Goal: Task Accomplishment & Management: Use online tool/utility

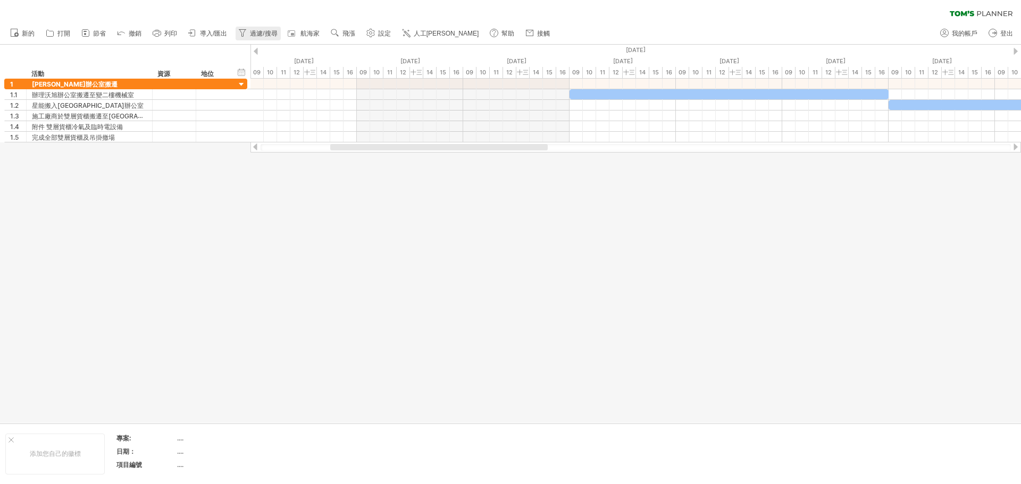
click at [252, 35] on font "過濾/搜尋" at bounding box center [263, 33] width 27 height 7
type input "**********"
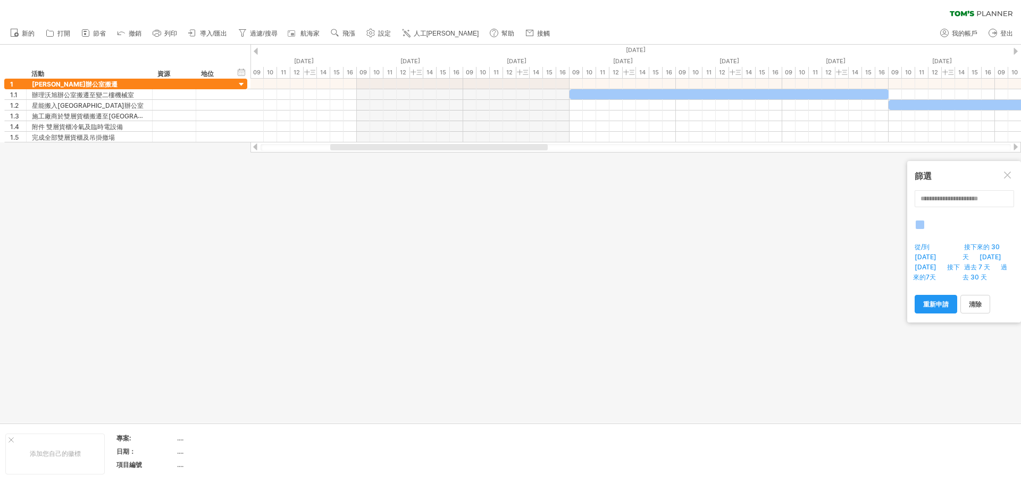
click at [1005, 174] on div at bounding box center [1008, 176] width 9 height 9
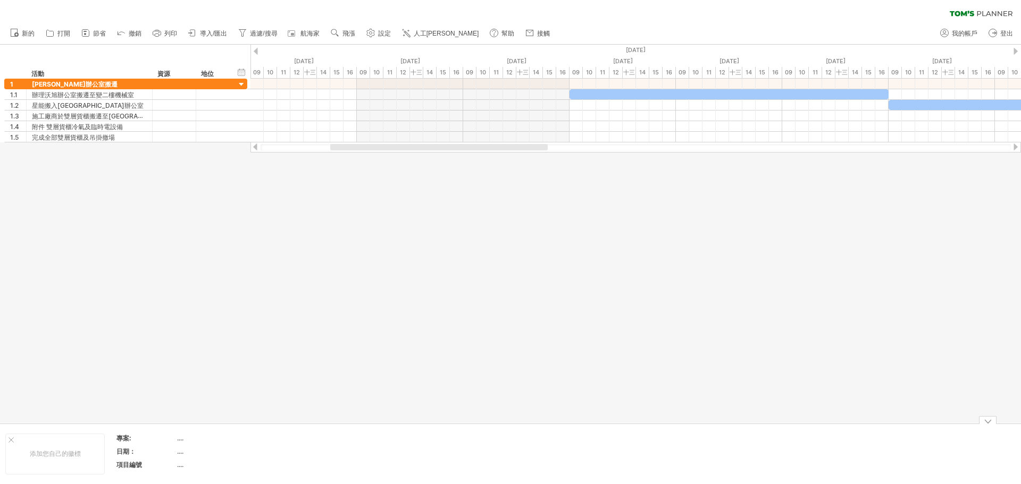
click at [988, 423] on div at bounding box center [988, 420] width 18 height 8
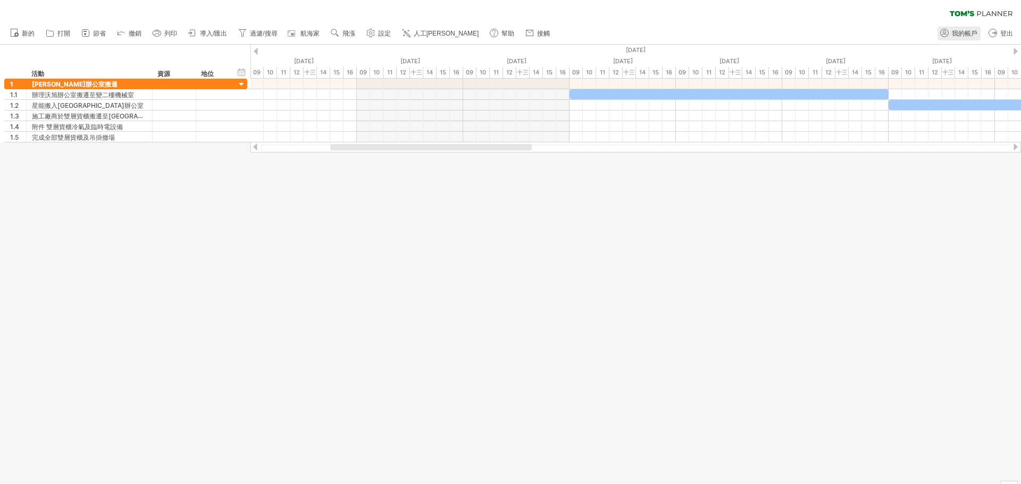
click at [970, 35] on font "我的帳戶" at bounding box center [965, 33] width 26 height 7
type input "**********"
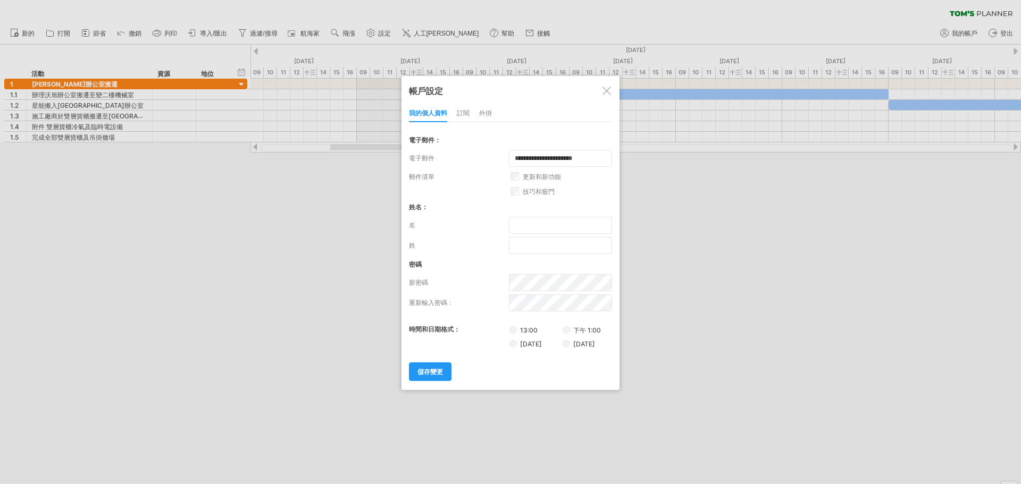
click at [814, 294] on div at bounding box center [510, 242] width 1021 height 484
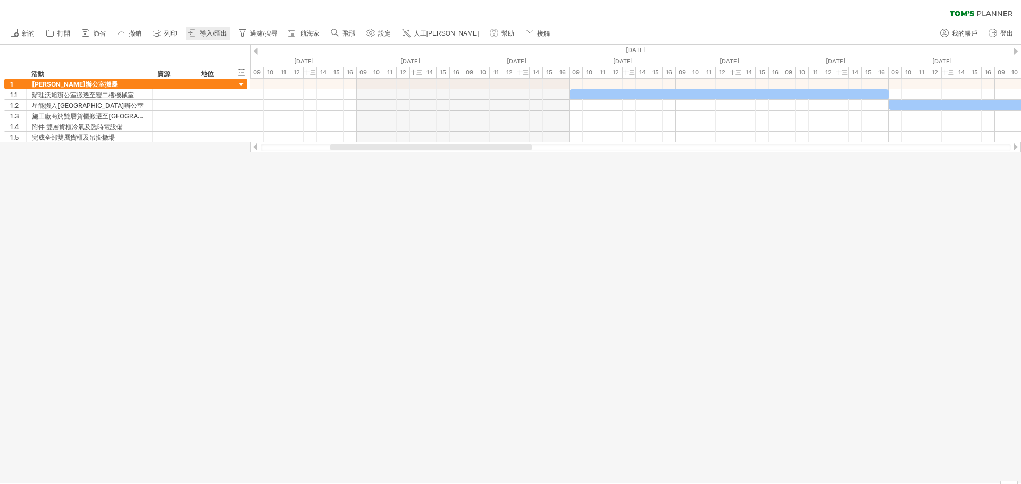
click at [218, 35] on font "導入/匯出" at bounding box center [213, 33] width 27 height 7
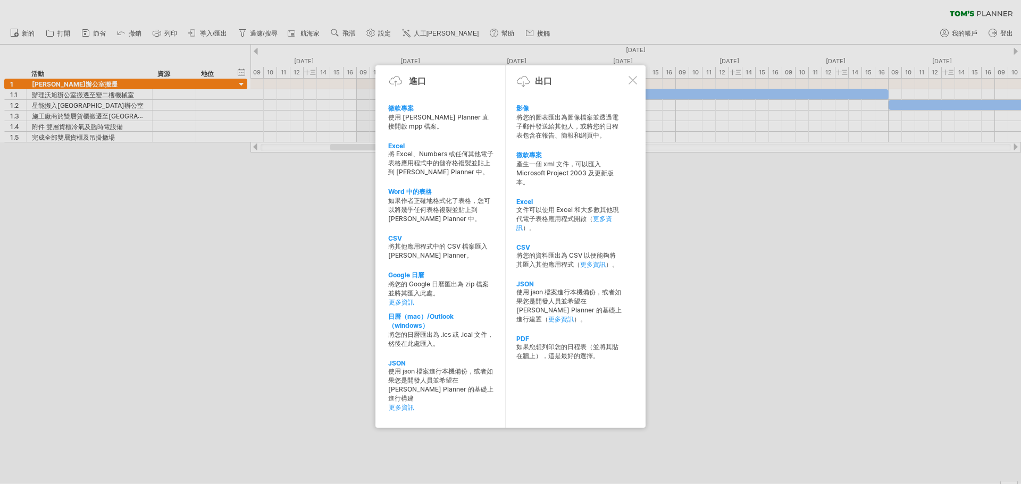
click at [635, 83] on div at bounding box center [632, 80] width 9 height 9
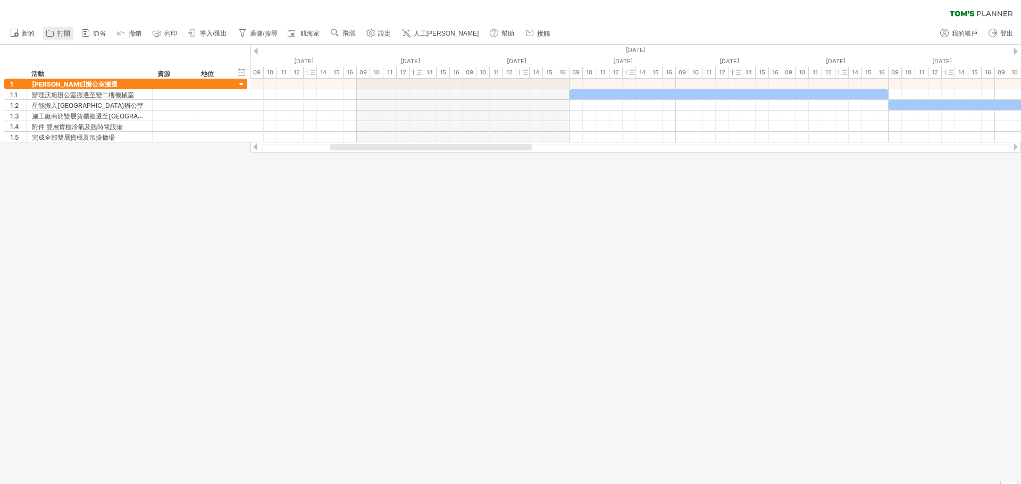
click at [72, 35] on link "打開" at bounding box center [58, 34] width 30 height 14
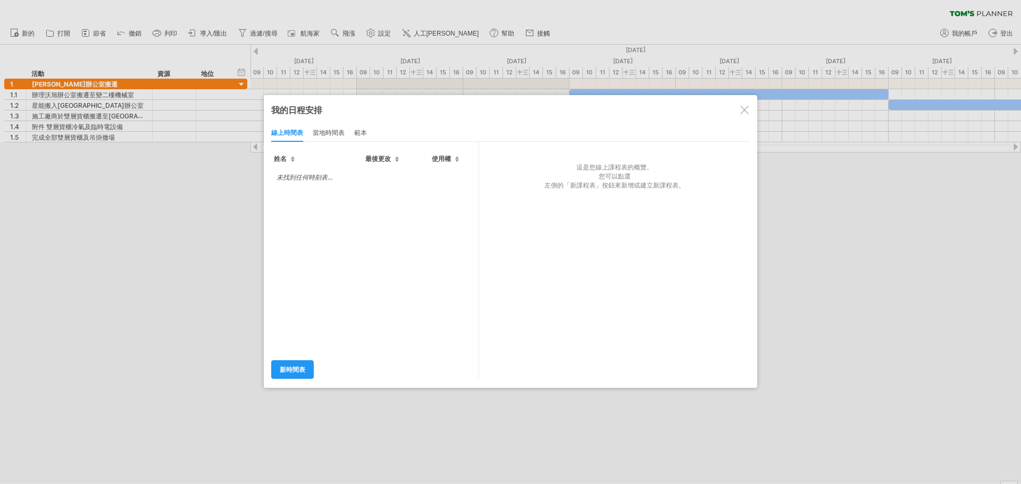
click at [330, 133] on font "當地時間表" at bounding box center [329, 133] width 32 height 8
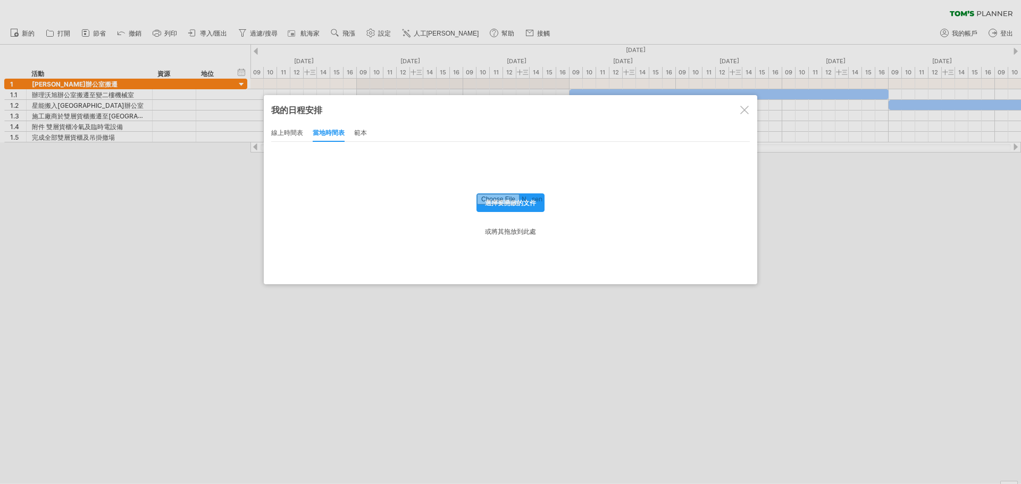
click at [371, 133] on div "線上時間表 當地時間表 範本" at bounding box center [510, 133] width 479 height 18
click at [361, 135] on font "範本" at bounding box center [360, 133] width 13 height 8
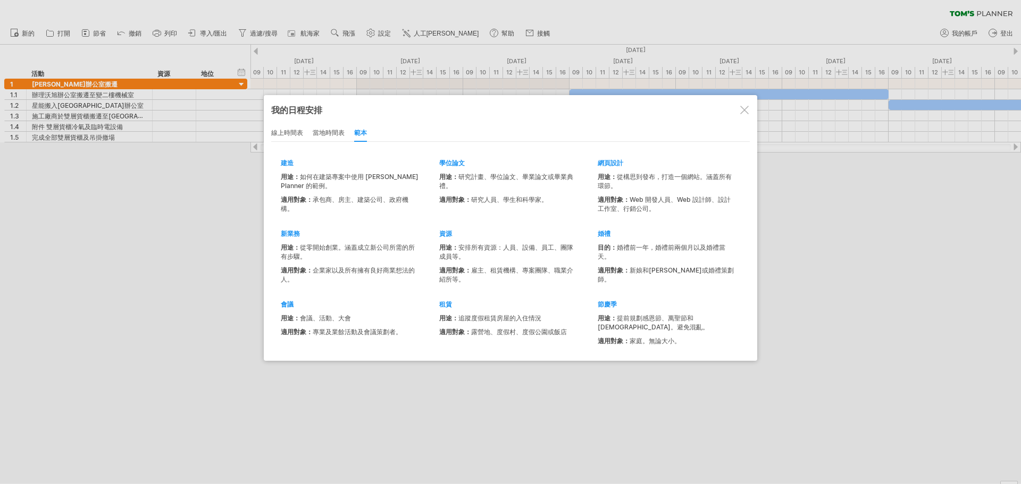
click at [742, 111] on div at bounding box center [744, 110] width 9 height 9
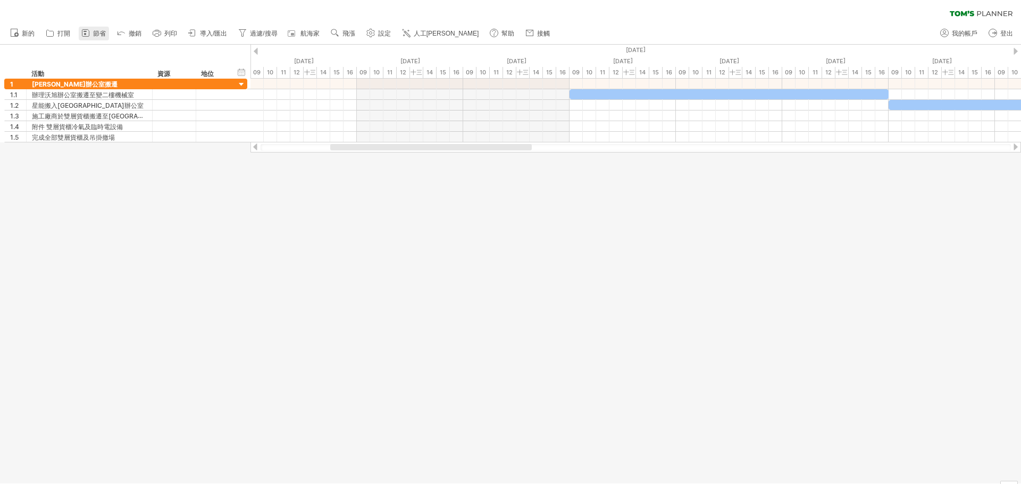
click at [97, 32] on font "節省" at bounding box center [99, 33] width 13 height 7
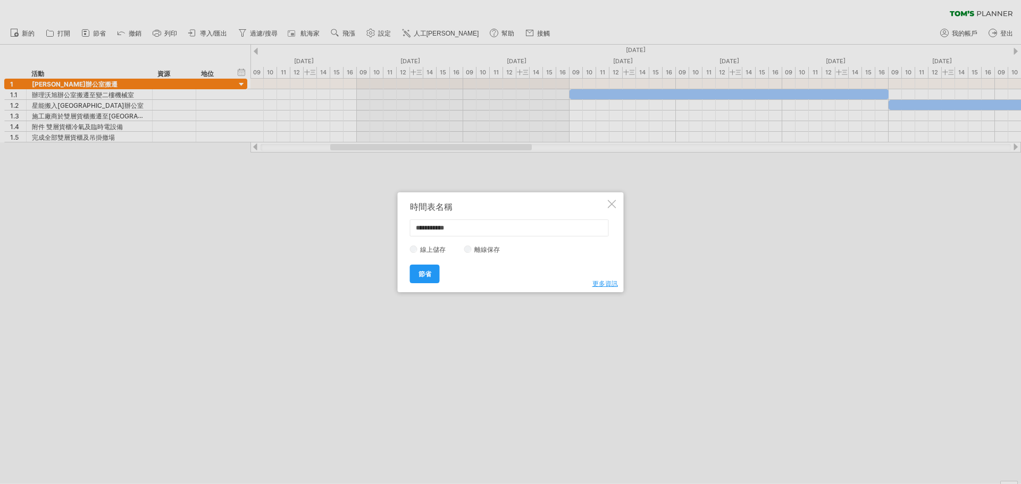
click at [619, 204] on div "**********" at bounding box center [511, 242] width 226 height 100
click at [616, 204] on div at bounding box center [612, 204] width 9 height 9
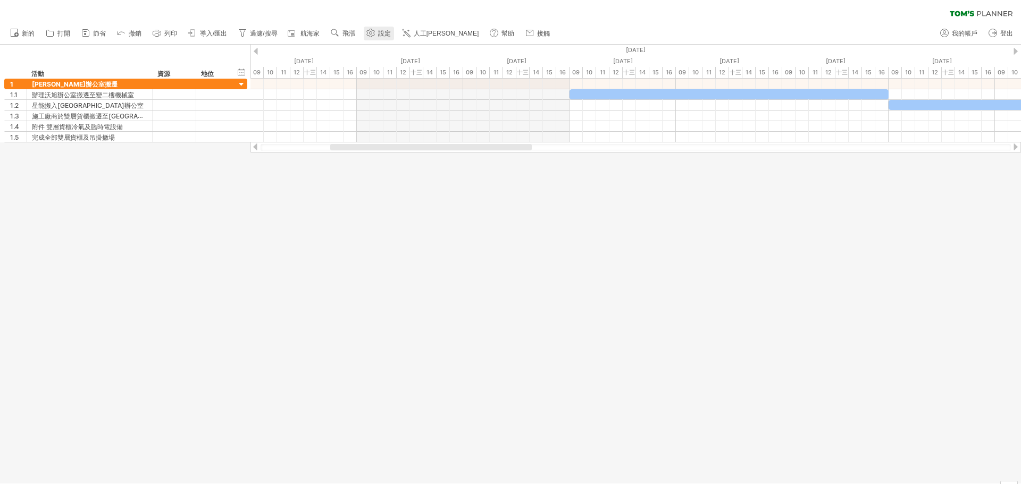
click at [381, 32] on font "設定" at bounding box center [384, 33] width 13 height 7
select select "*"
select select "**"
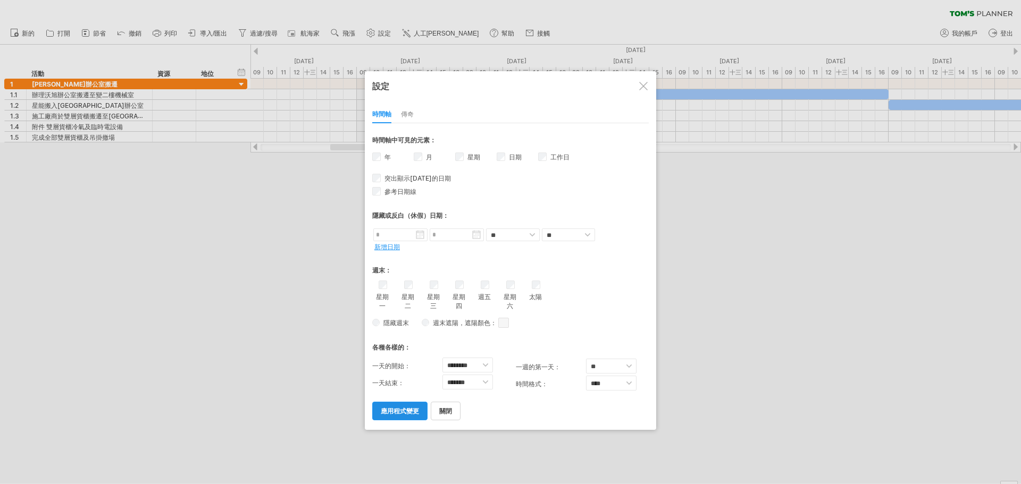
click at [403, 413] on font "應用程式變更" at bounding box center [400, 411] width 38 height 8
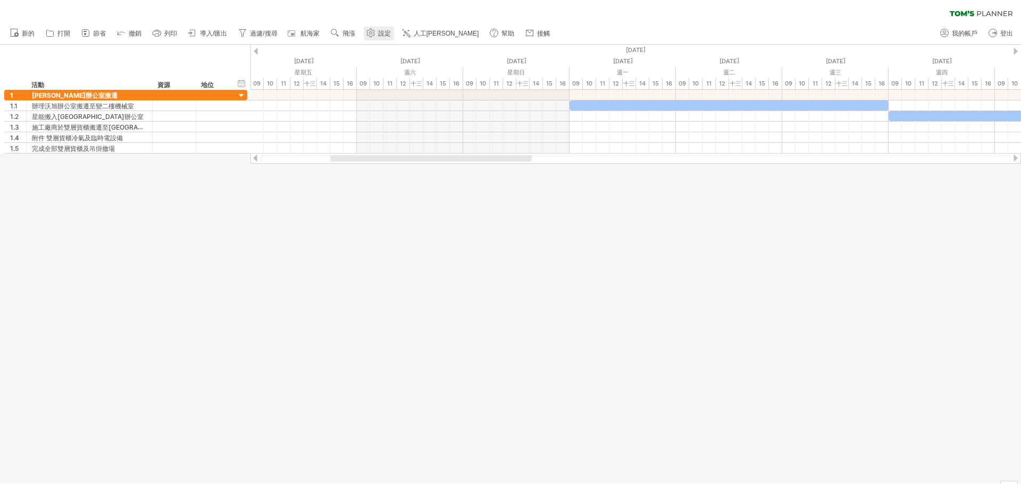
click at [389, 36] on font "設定" at bounding box center [384, 33] width 13 height 7
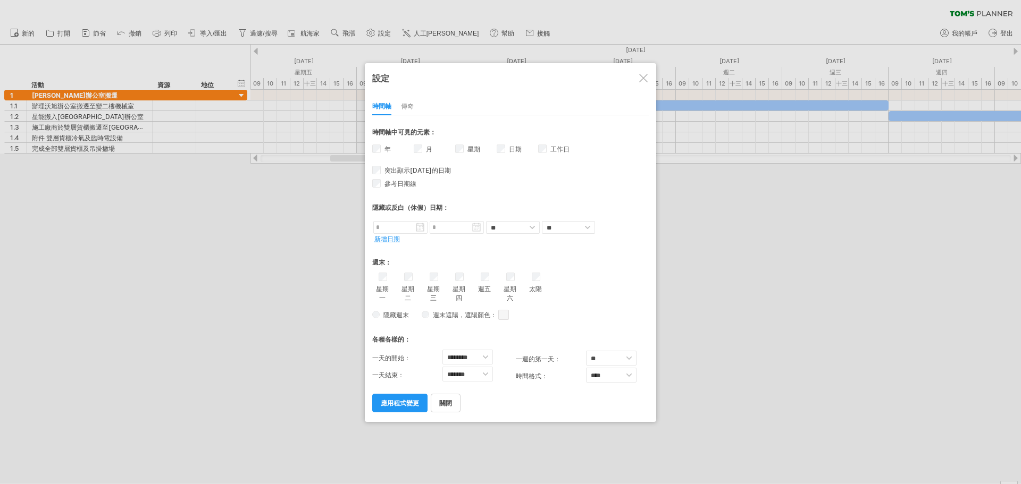
click at [410, 105] on font "傳奇" at bounding box center [407, 106] width 13 height 8
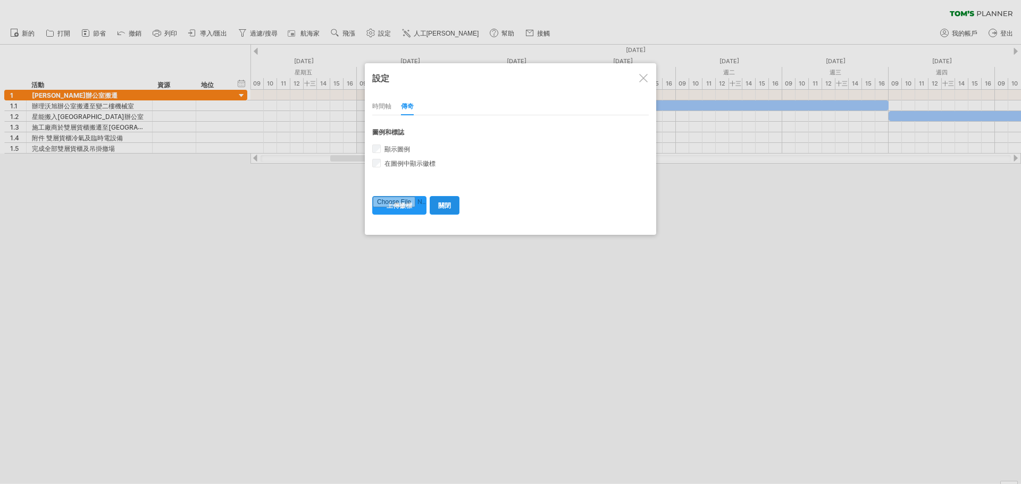
click at [448, 211] on link "關閉" at bounding box center [445, 205] width 30 height 19
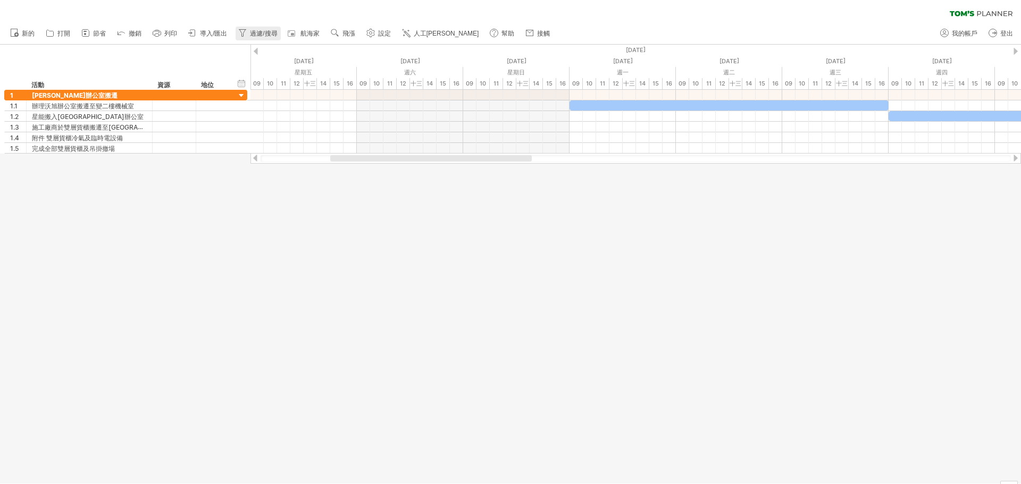
click at [265, 38] on link "過濾/搜尋" at bounding box center [258, 34] width 45 height 14
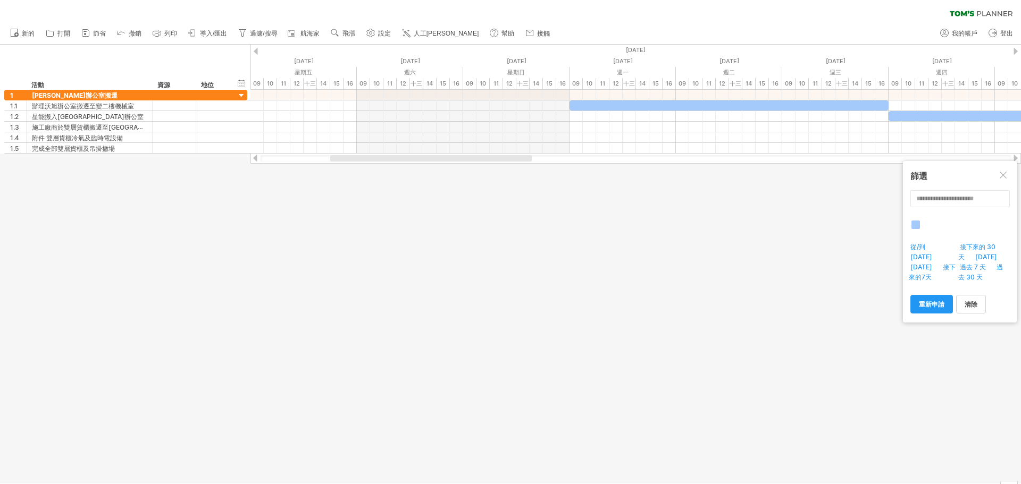
click at [1004, 173] on div at bounding box center [1004, 176] width 9 height 9
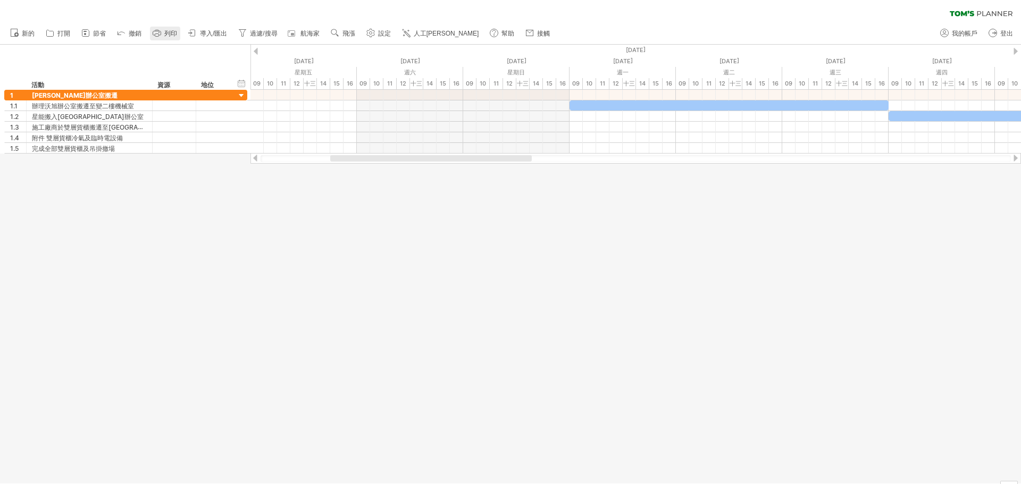
click at [167, 36] on font "列印" at bounding box center [170, 33] width 13 height 7
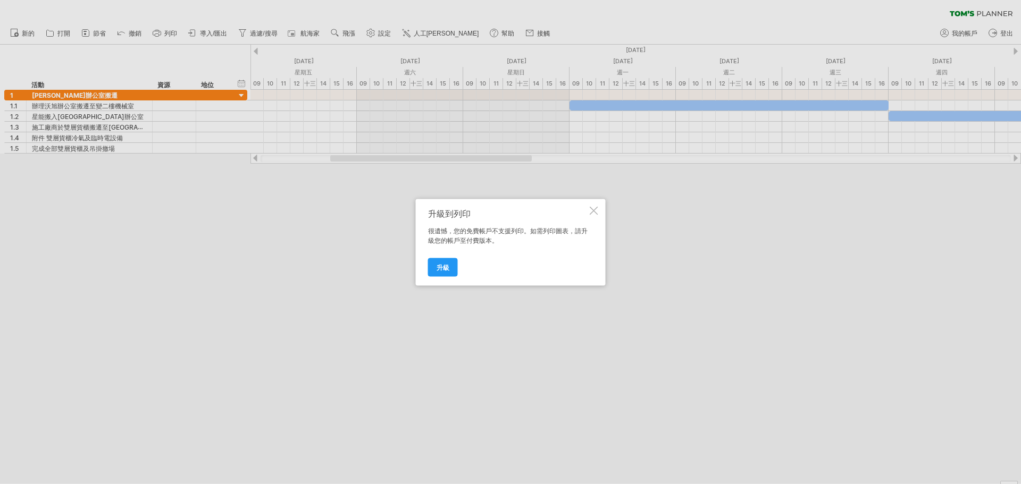
click at [597, 212] on div at bounding box center [594, 210] width 9 height 9
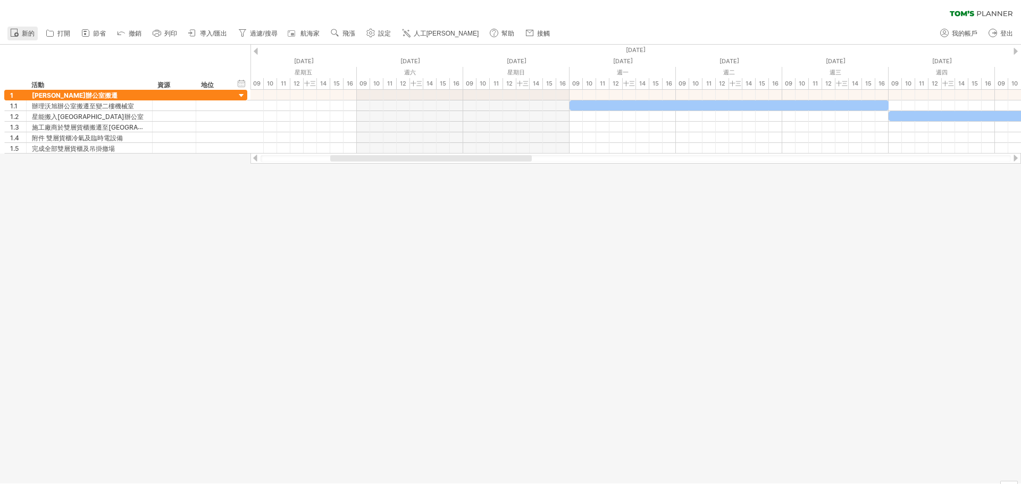
click at [15, 35] on circle at bounding box center [16, 34] width 4 height 4
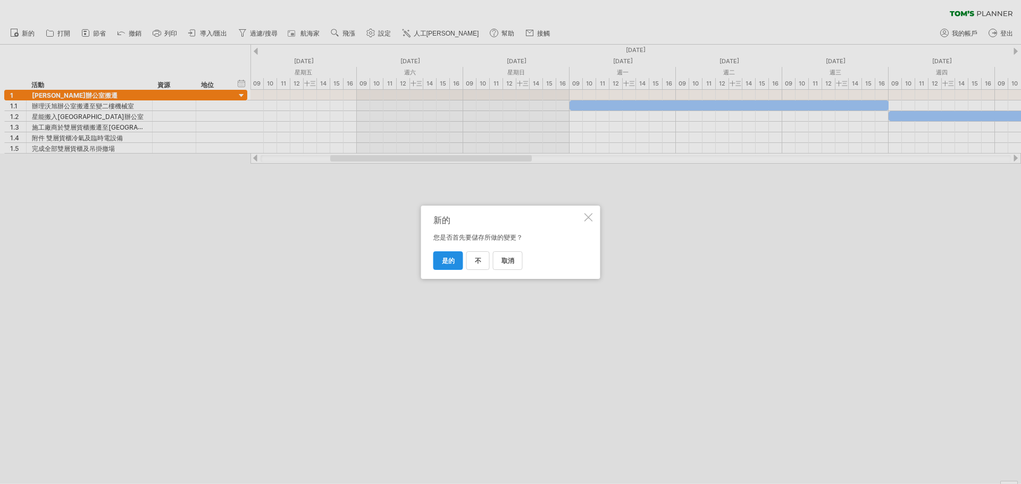
click at [450, 266] on link "是的" at bounding box center [448, 261] width 30 height 19
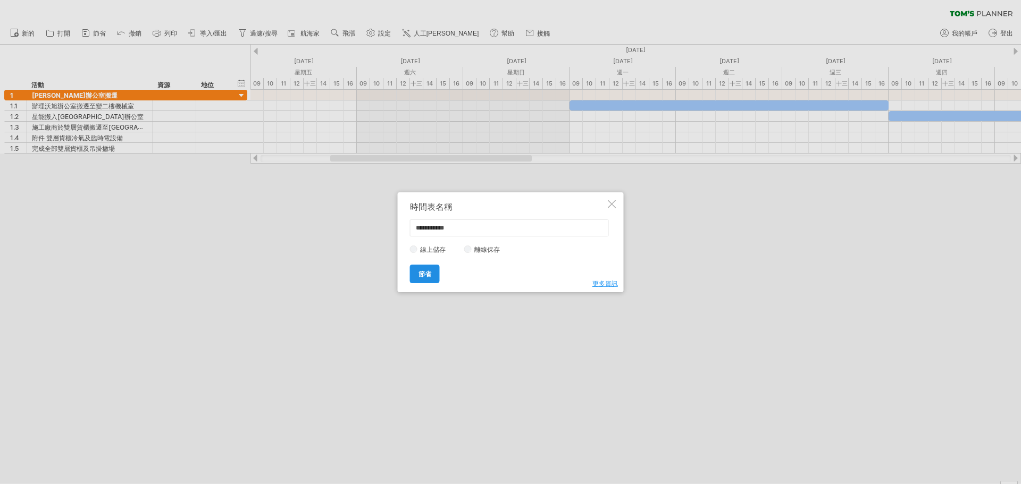
click at [427, 275] on font "節省" at bounding box center [424, 274] width 13 height 8
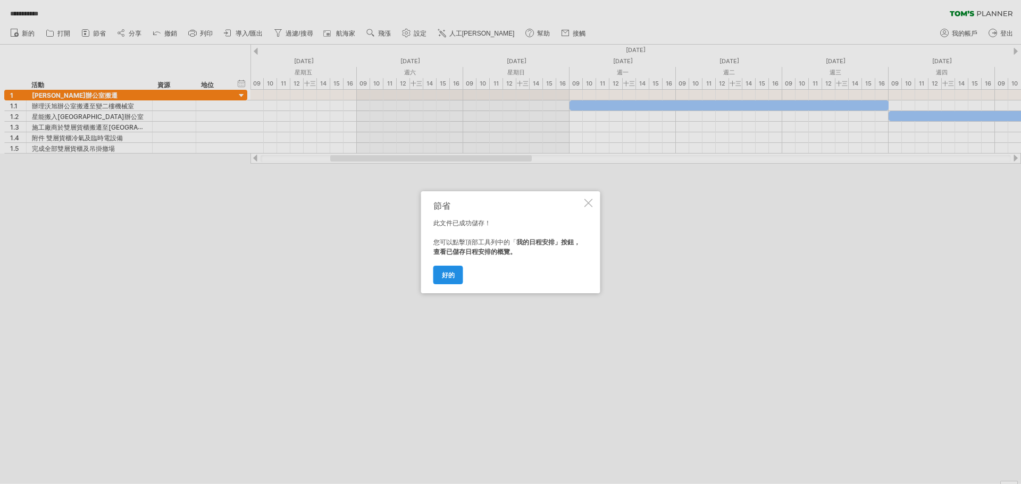
click at [444, 276] on font "好的" at bounding box center [448, 275] width 13 height 8
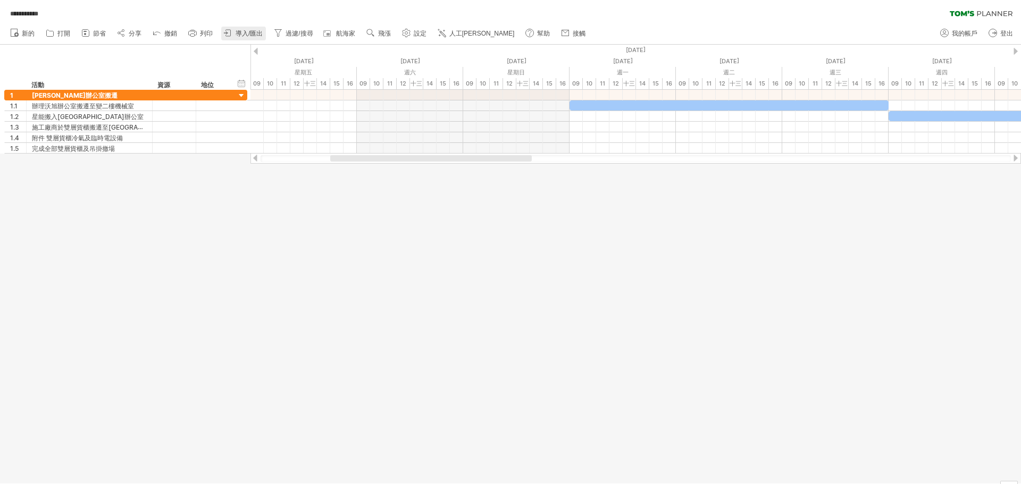
click at [252, 35] on font "導入/匯出" at bounding box center [249, 33] width 27 height 7
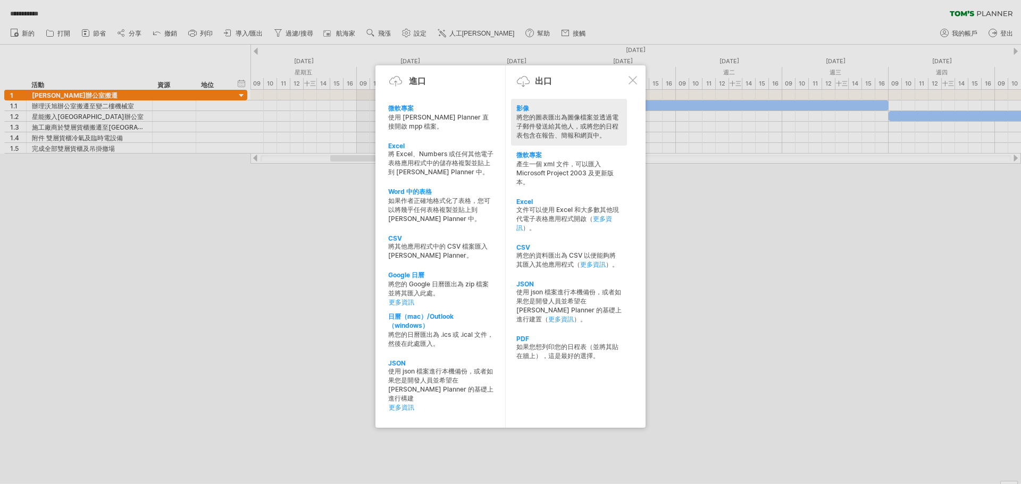
click at [580, 131] on div "將您的圖表匯出為圖像檔案並透過電子郵件發送給其他人，或將您的日程表包含在報告、簡報和網頁中。" at bounding box center [568, 126] width 105 height 27
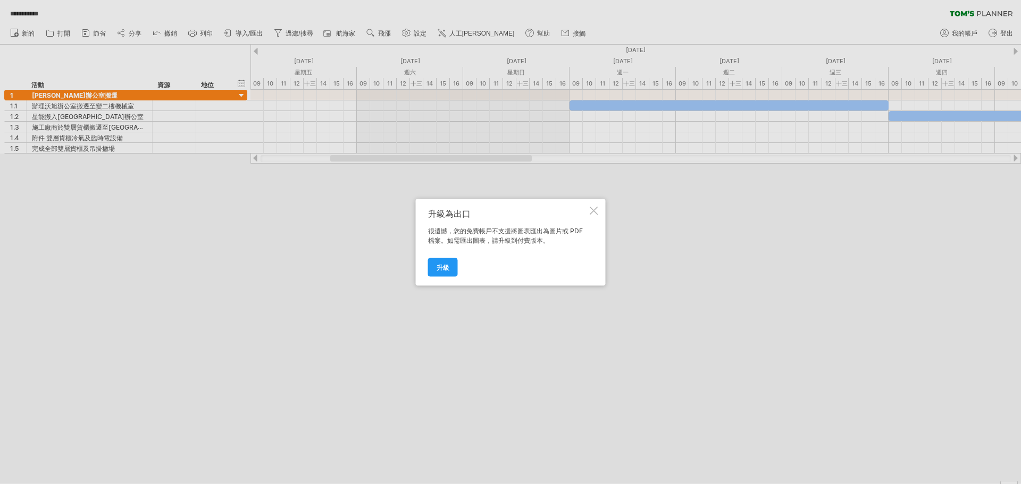
click at [591, 210] on div at bounding box center [594, 210] width 9 height 9
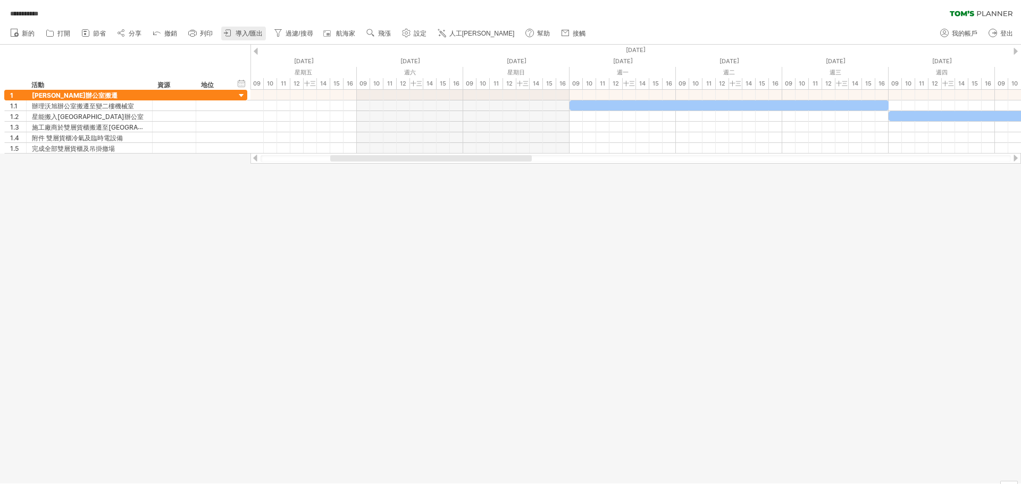
click at [251, 37] on font "導入/匯出" at bounding box center [249, 33] width 27 height 7
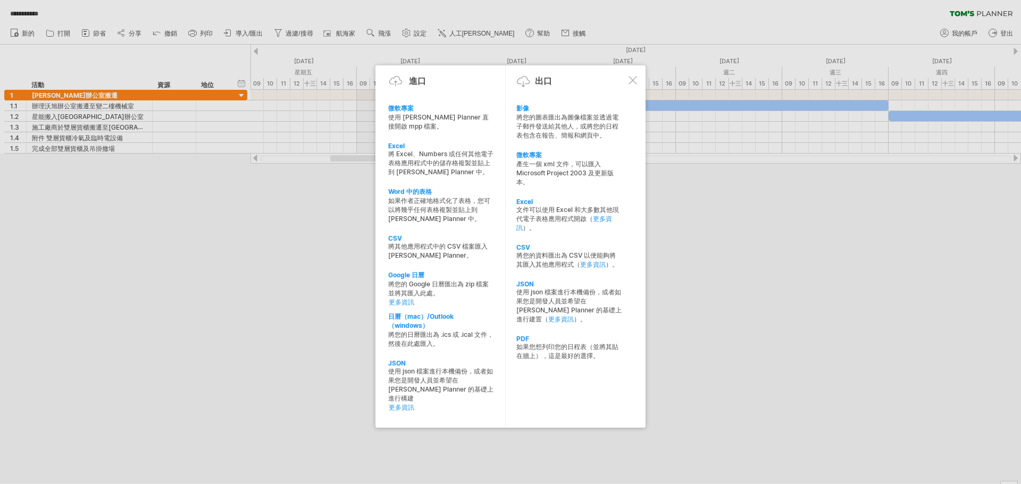
click at [804, 290] on div at bounding box center [510, 242] width 1021 height 484
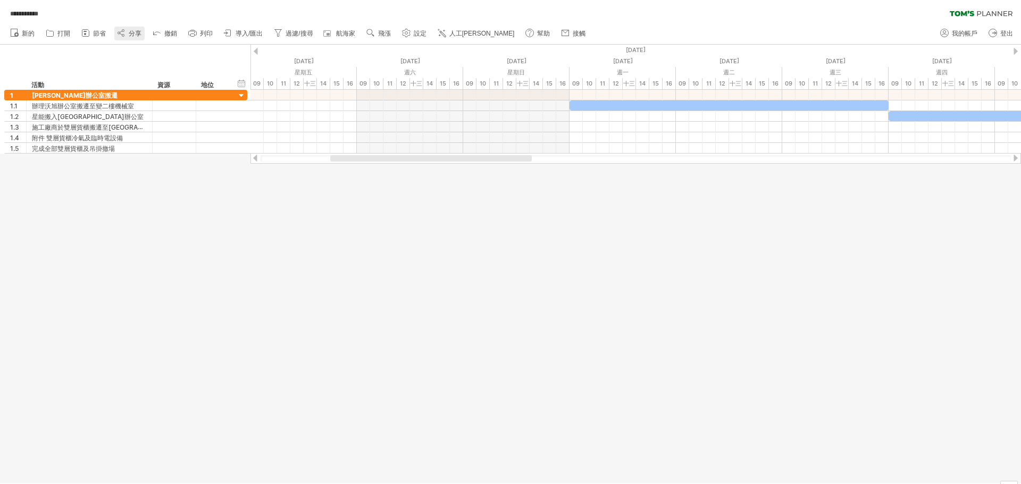
click at [141, 32] on font "分享" at bounding box center [135, 33] width 13 height 7
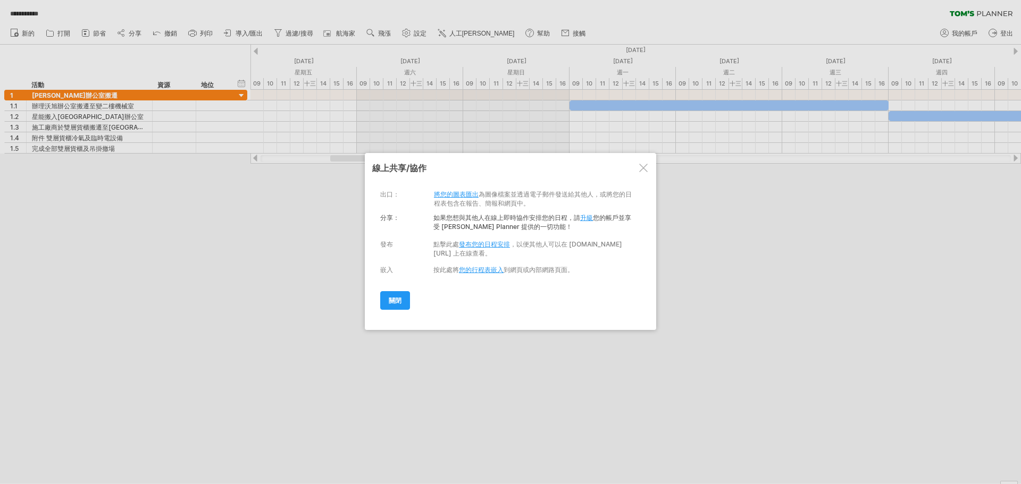
click at [453, 198] on font "將您的圖表匯出" at bounding box center [456, 194] width 45 height 8
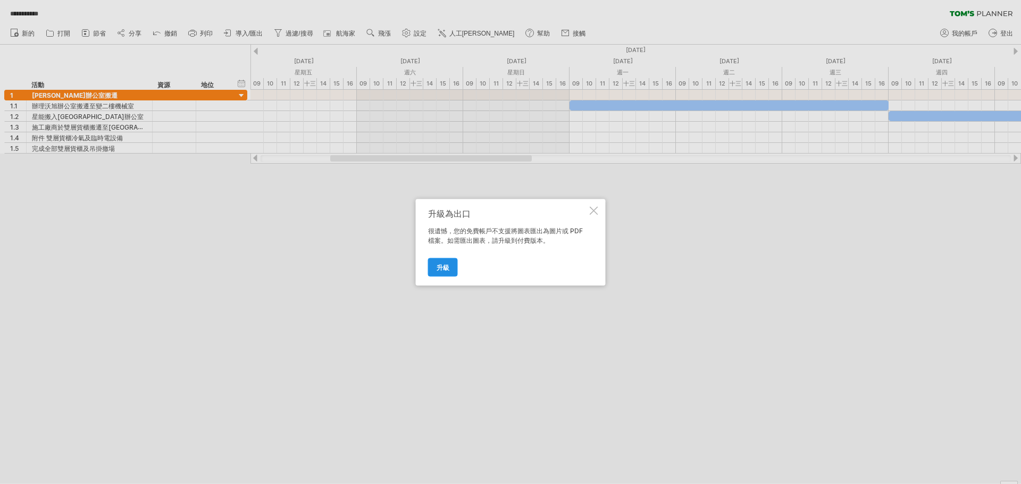
click at [443, 271] on font "升級" at bounding box center [443, 267] width 13 height 8
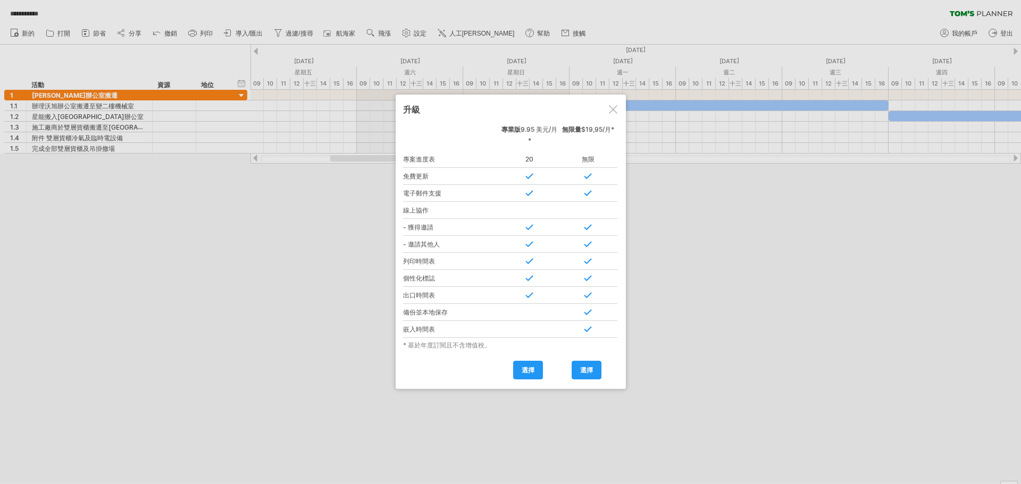
click at [617, 112] on div at bounding box center [613, 109] width 9 height 9
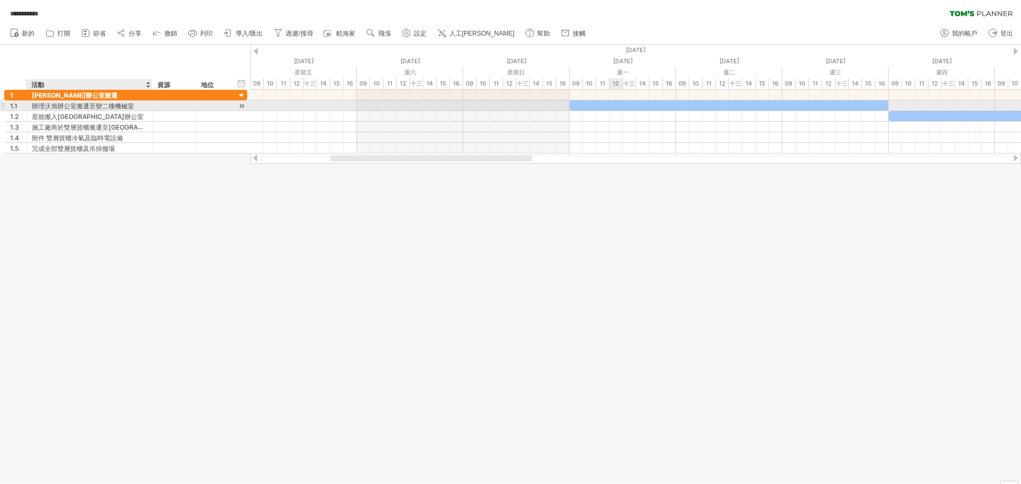
click at [35, 105] on font "辦理沃旭辦公室搬遷至變二樓機械室" at bounding box center [83, 106] width 102 height 8
click at [39, 105] on font "辦理沃旭辦公室搬遷至變二樓機械室" at bounding box center [83, 106] width 102 height 8
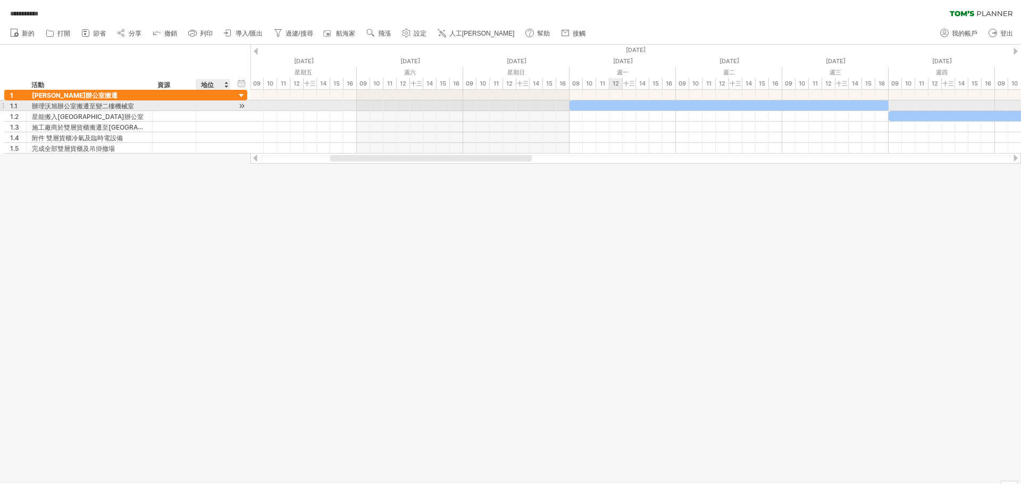
click at [241, 107] on div at bounding box center [242, 105] width 10 height 11
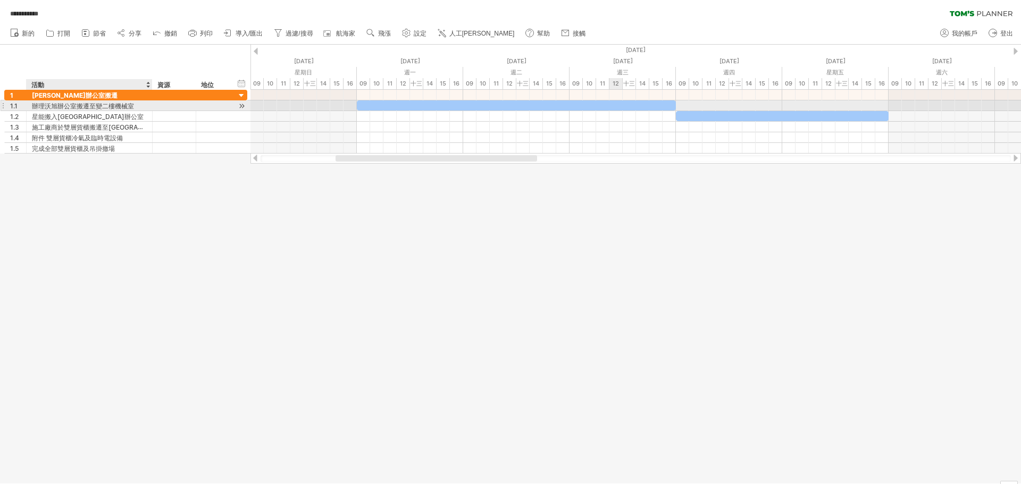
click at [97, 107] on font "辦理沃旭辦公室搬遷至變二樓機械室" at bounding box center [83, 106] width 102 height 8
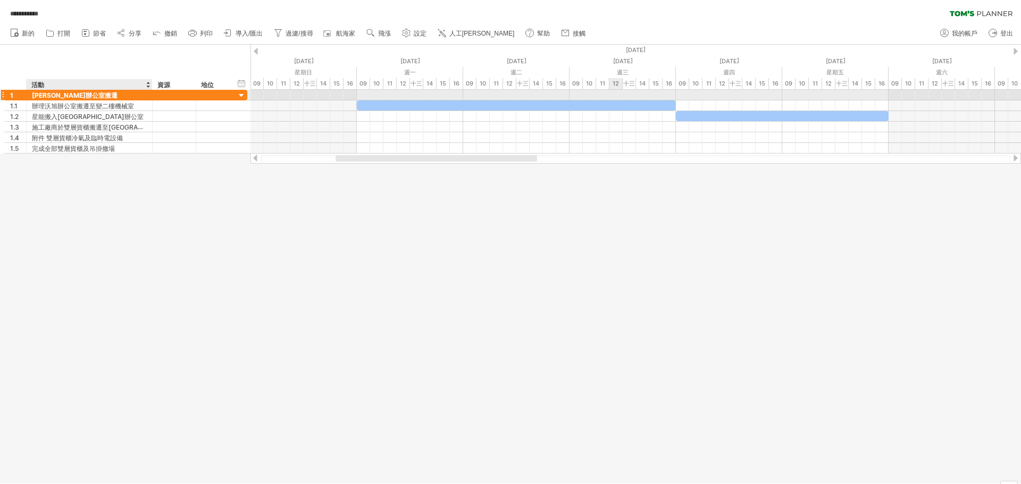
click at [71, 95] on font "[PERSON_NAME]辦公室搬遷" at bounding box center [75, 95] width 86 height 8
click at [340, 232] on div at bounding box center [510, 264] width 1021 height 439
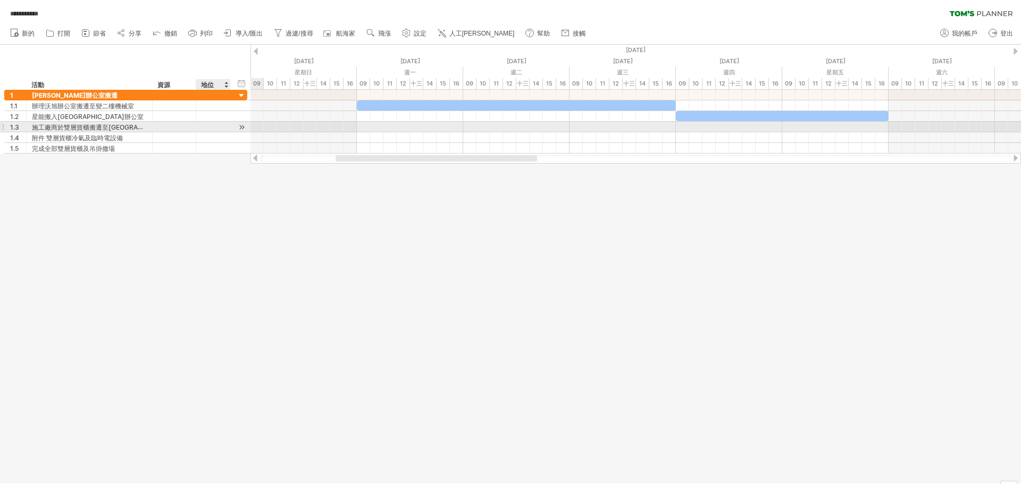
click at [239, 127] on div at bounding box center [242, 127] width 10 height 11
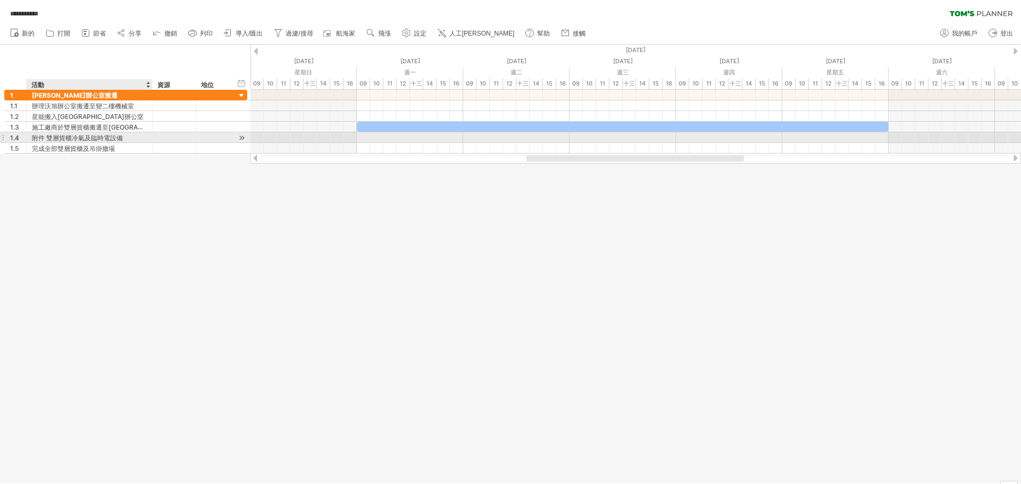
click at [82, 139] on font "附件 雙層貨櫃冷氣及臨時電設備" at bounding box center [77, 138] width 91 height 8
click at [242, 138] on div at bounding box center [242, 137] width 10 height 11
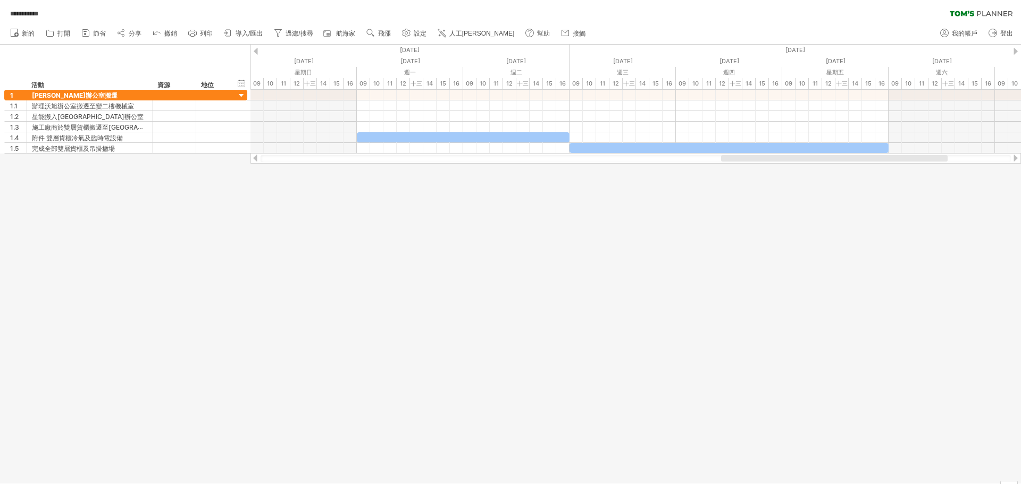
click at [610, 242] on div at bounding box center [510, 264] width 1021 height 439
